Goal: Browse casually

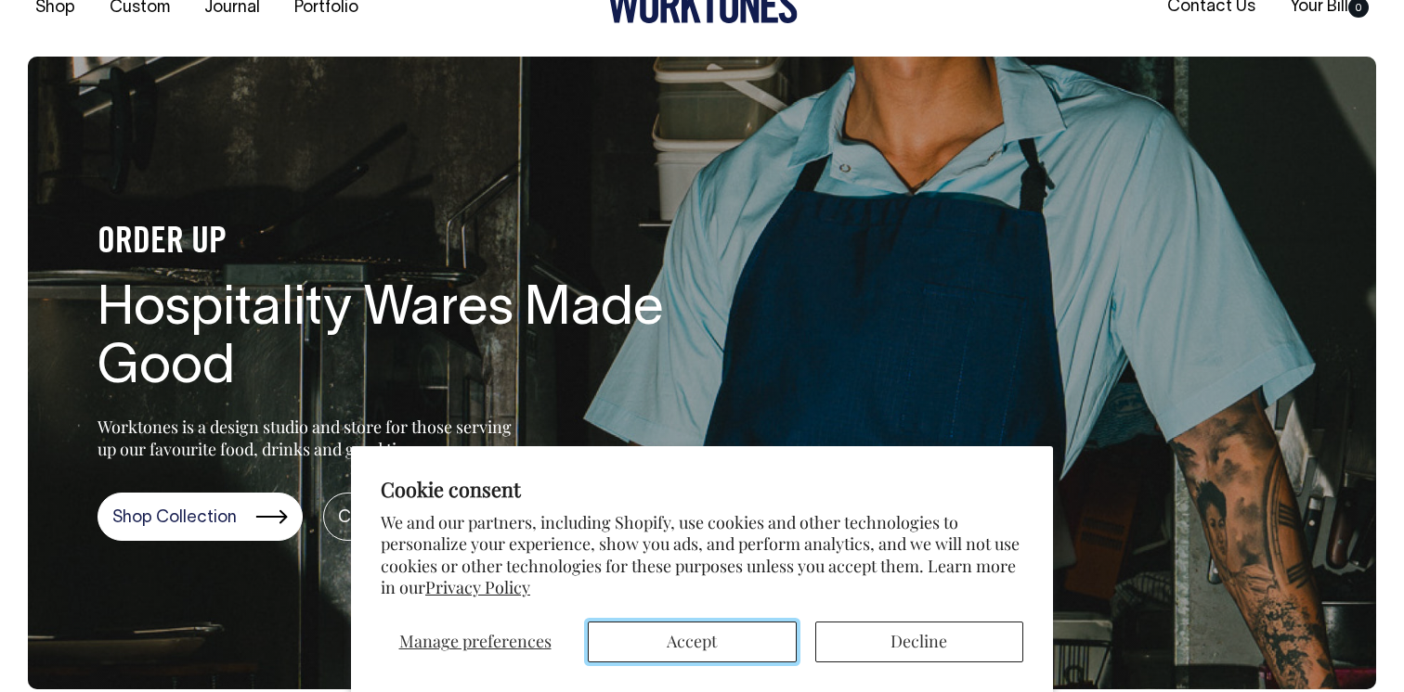
click at [696, 629] on button "Accept" at bounding box center [692, 642] width 209 height 41
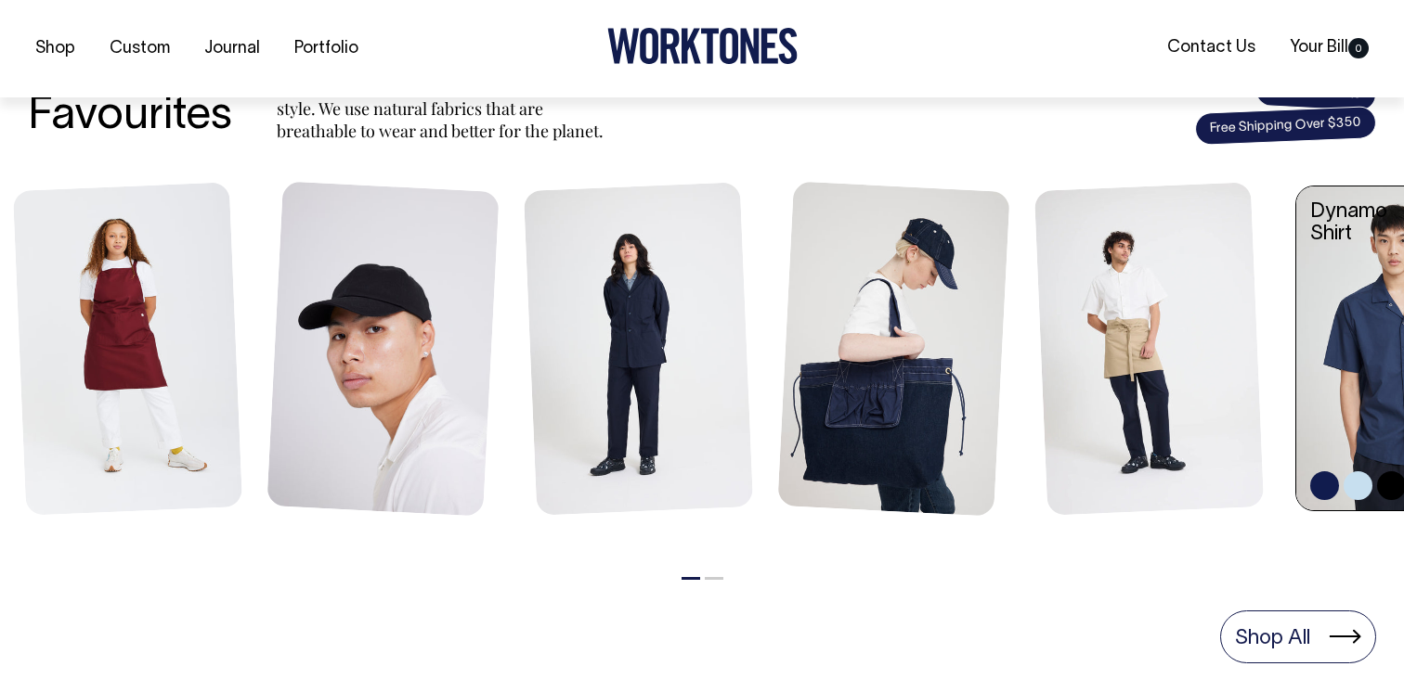
scroll to position [753, 0]
click at [1349, 380] on link at bounding box center [1404, 350] width 216 height 329
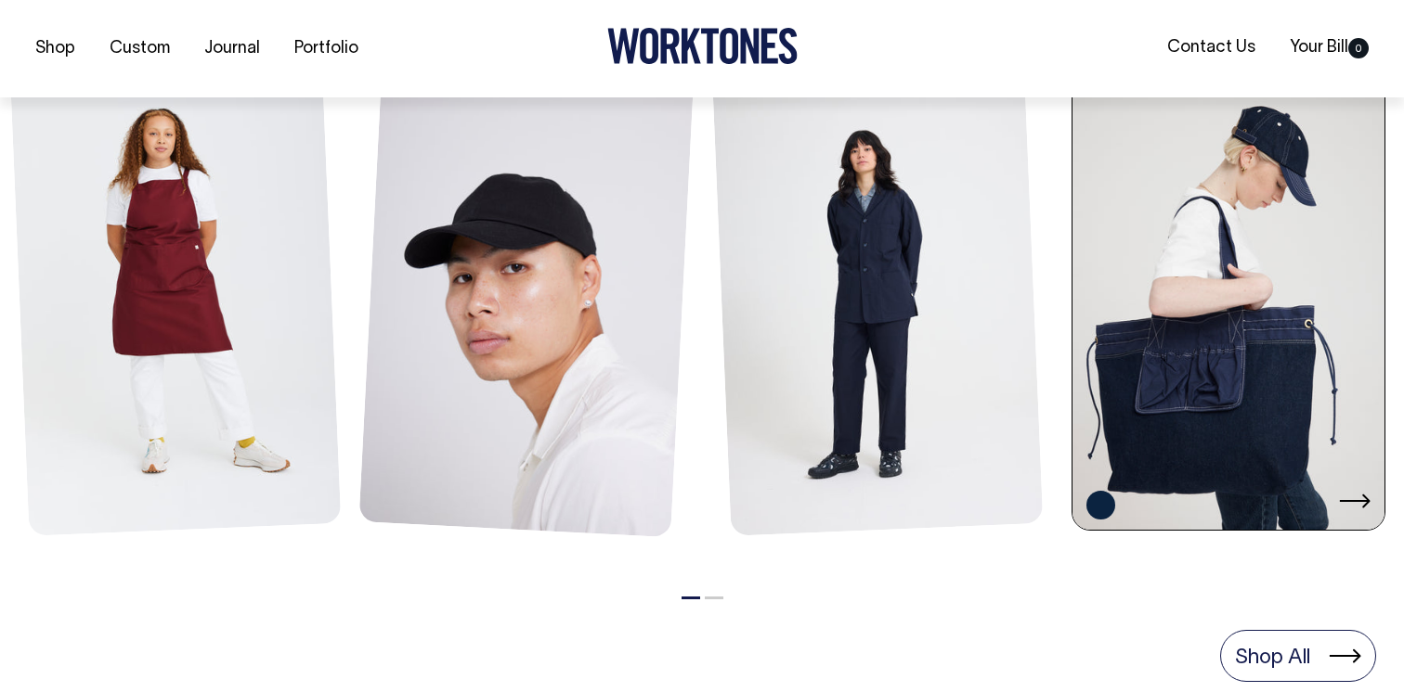
scroll to position [877, 0]
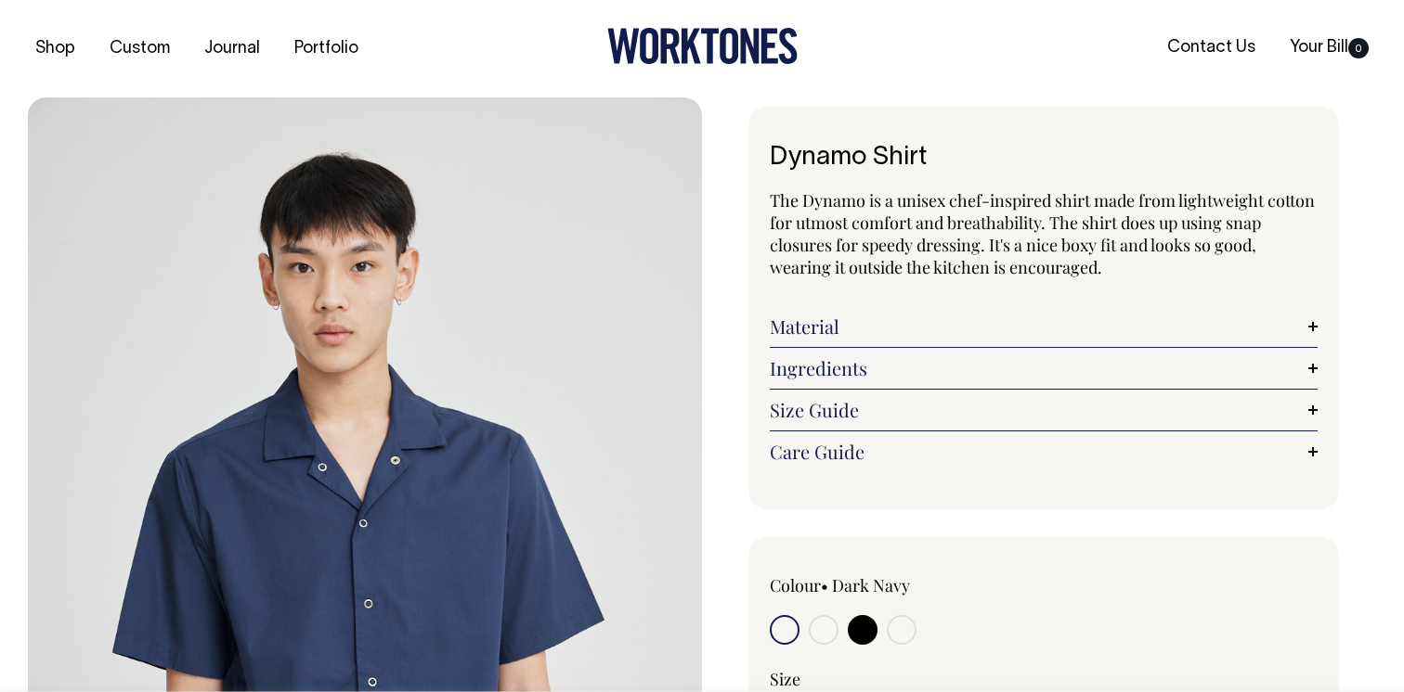
radio input "true"
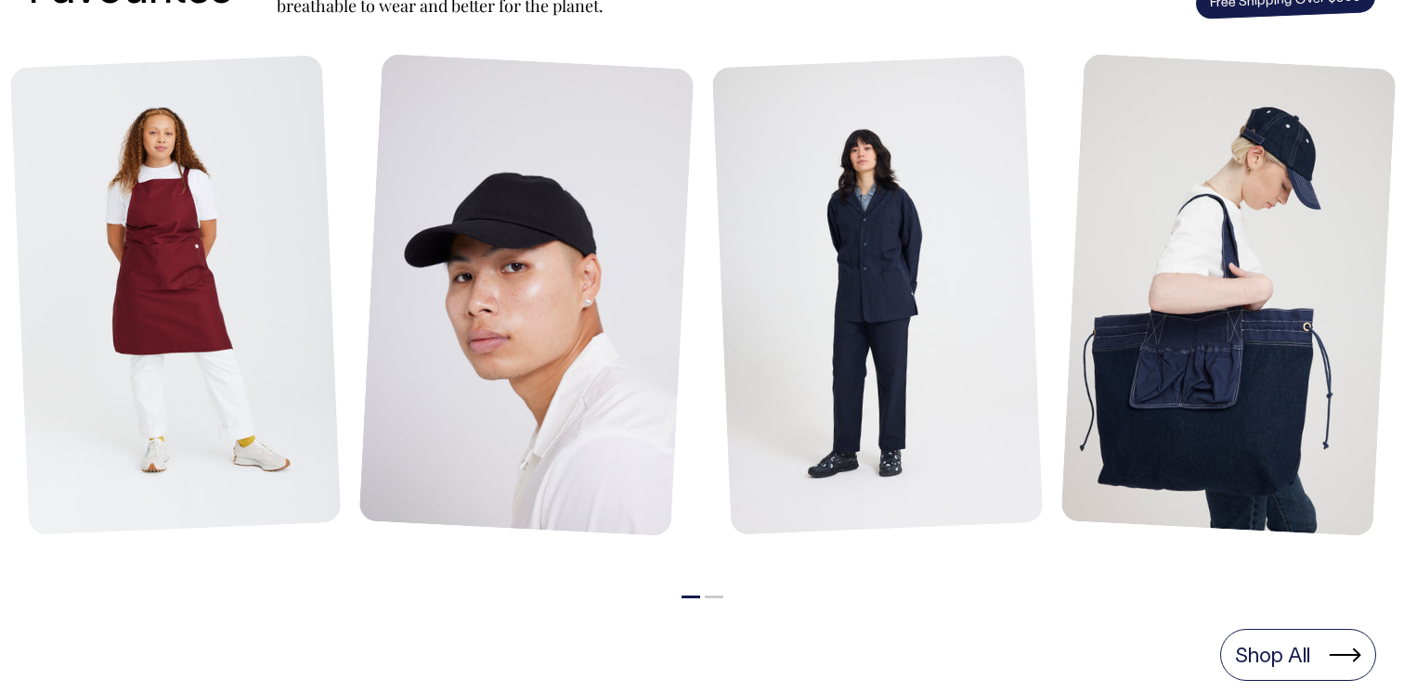
click at [708, 596] on button "2" at bounding box center [714, 597] width 19 height 3
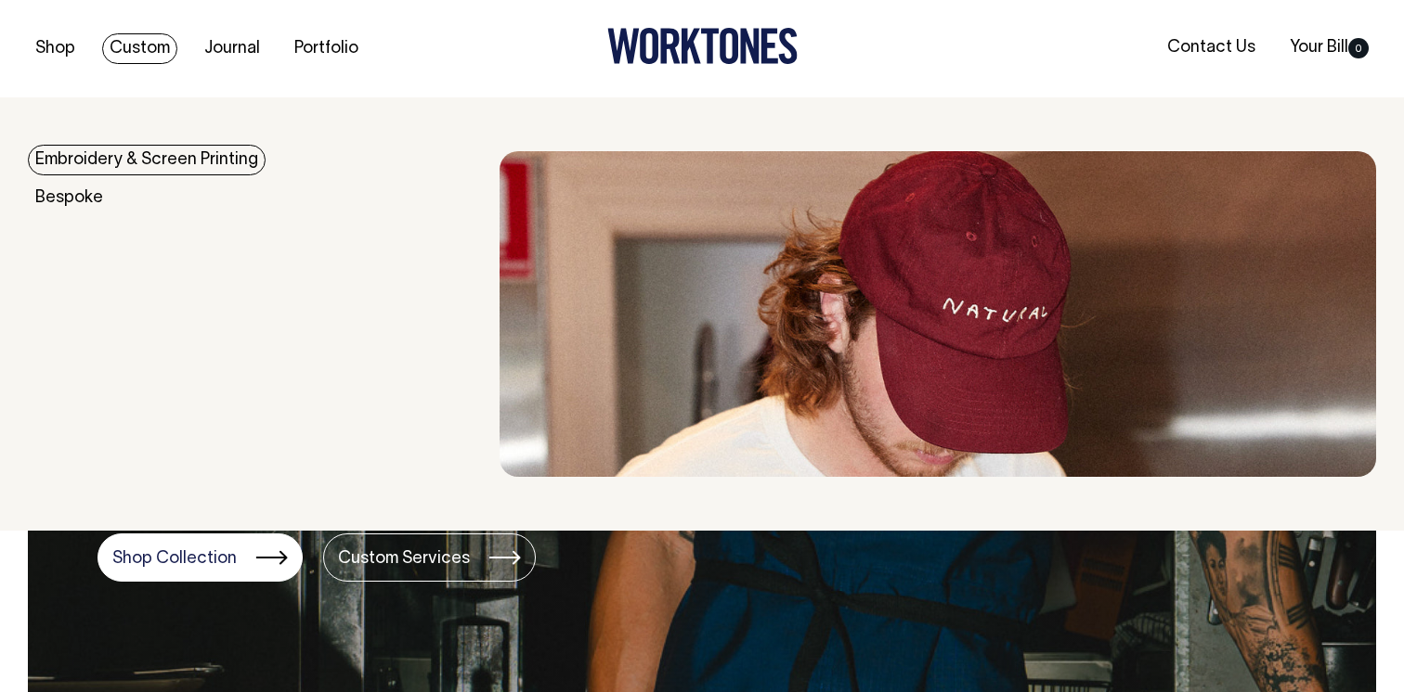
click at [136, 43] on link "Custom" at bounding box center [139, 48] width 75 height 31
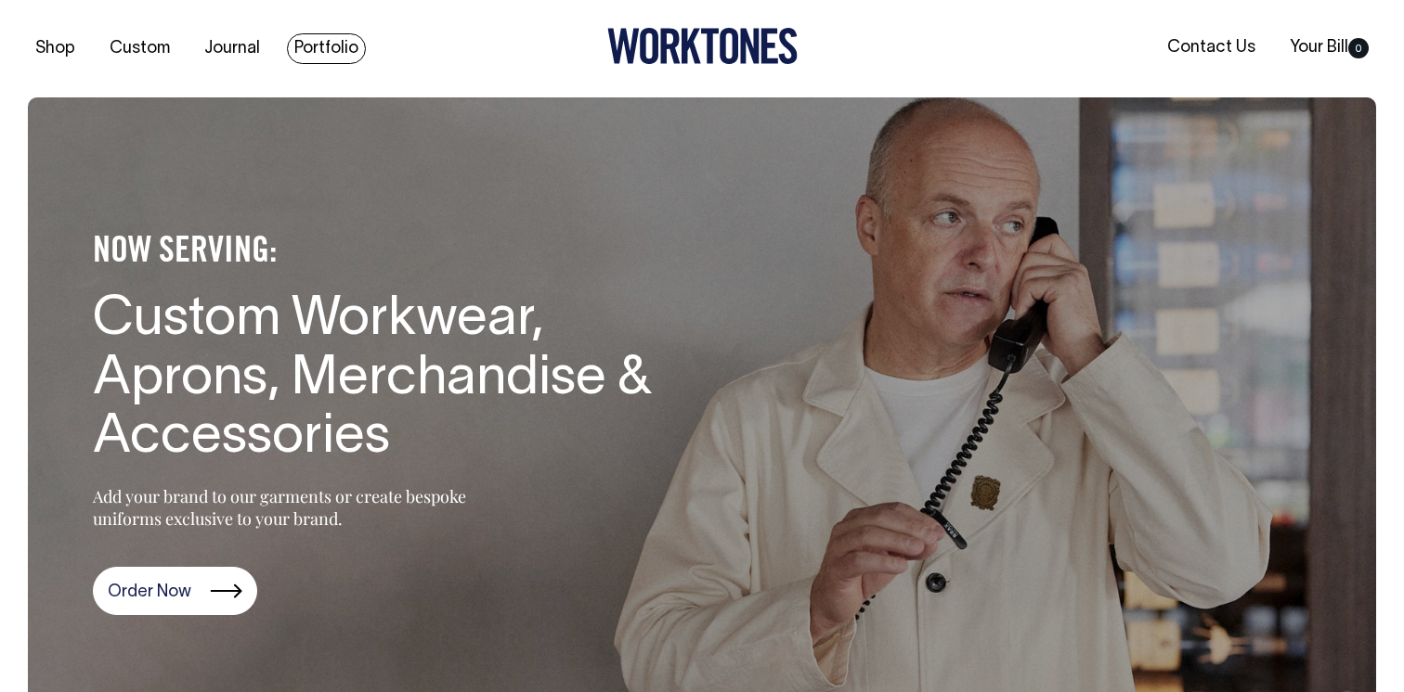
click at [317, 50] on link "Portfolio" at bounding box center [326, 48] width 79 height 31
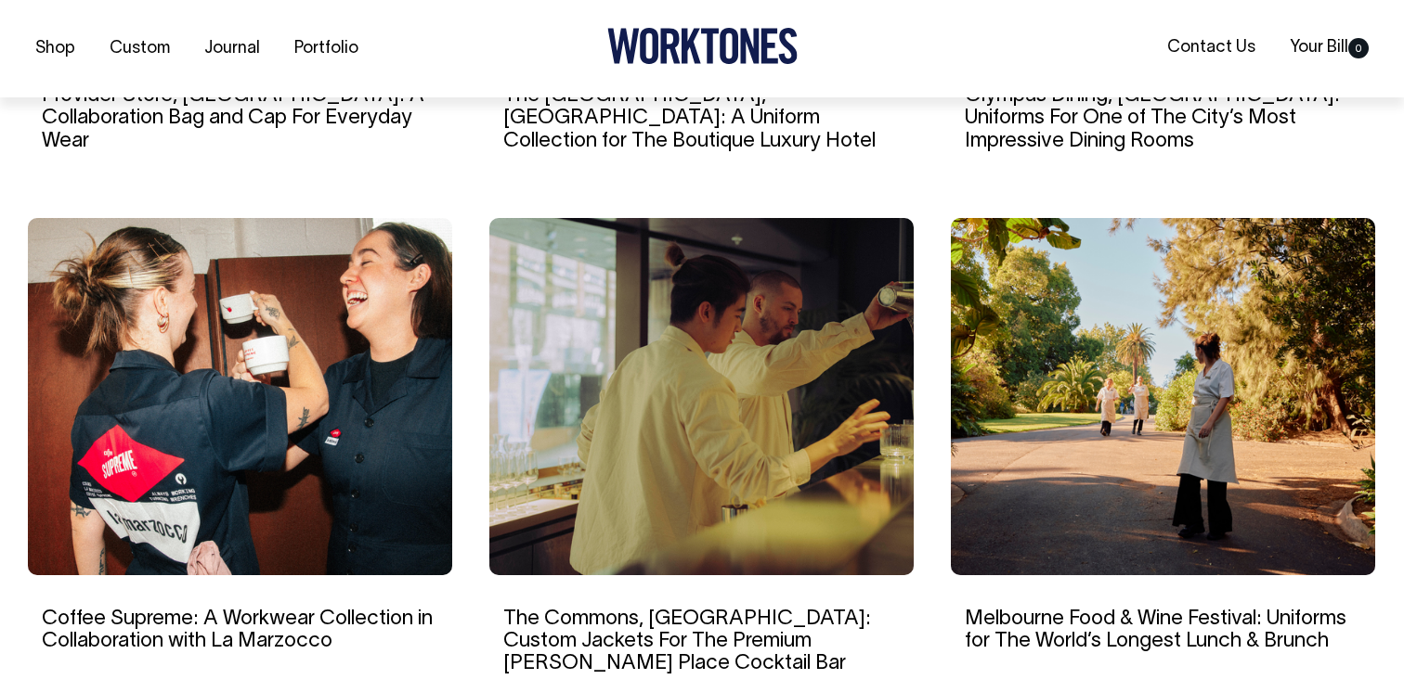
scroll to position [1631, 0]
click at [335, 455] on img at bounding box center [240, 395] width 424 height 357
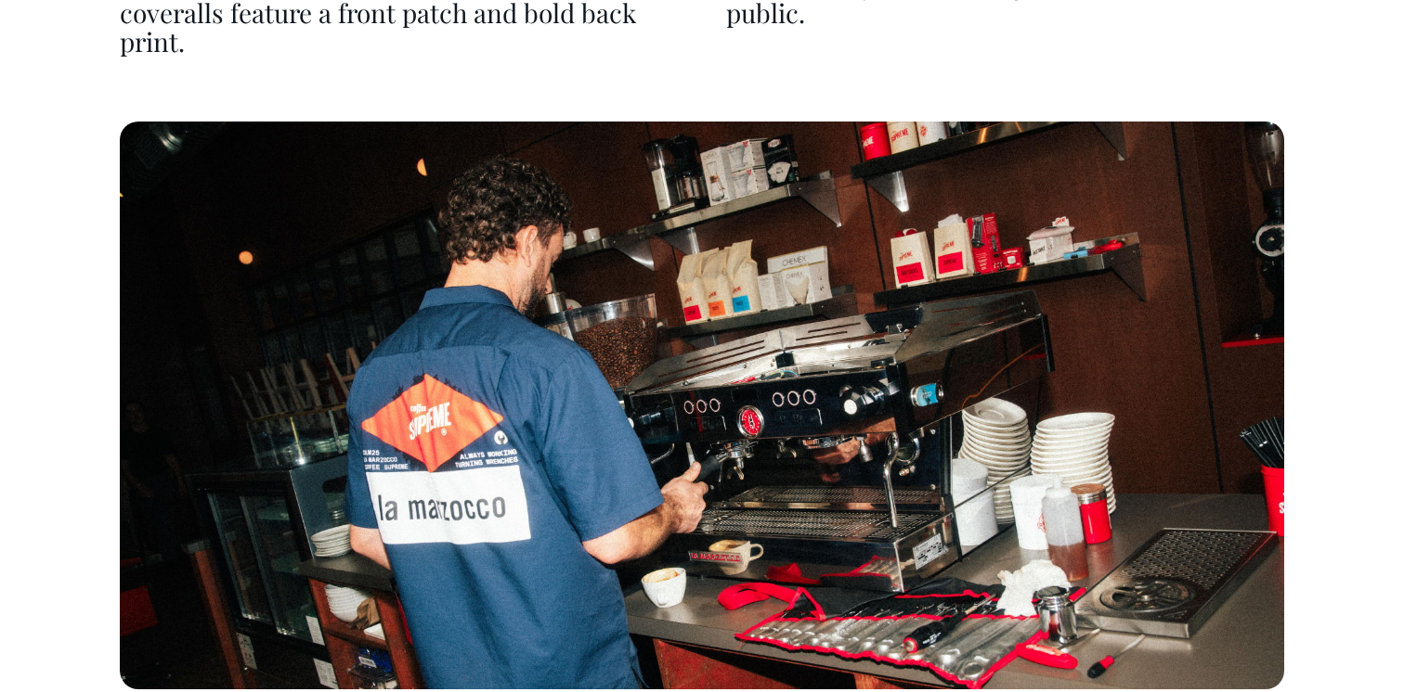
scroll to position [6513, 0]
